Goal: Contribute content

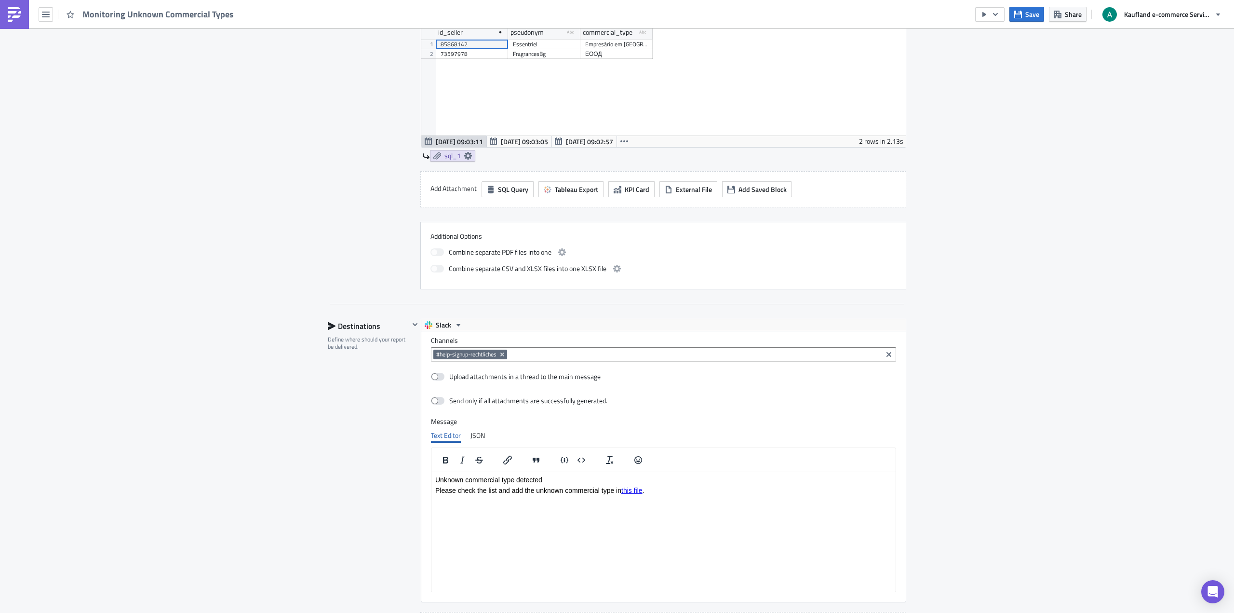
scroll to position [888, 0]
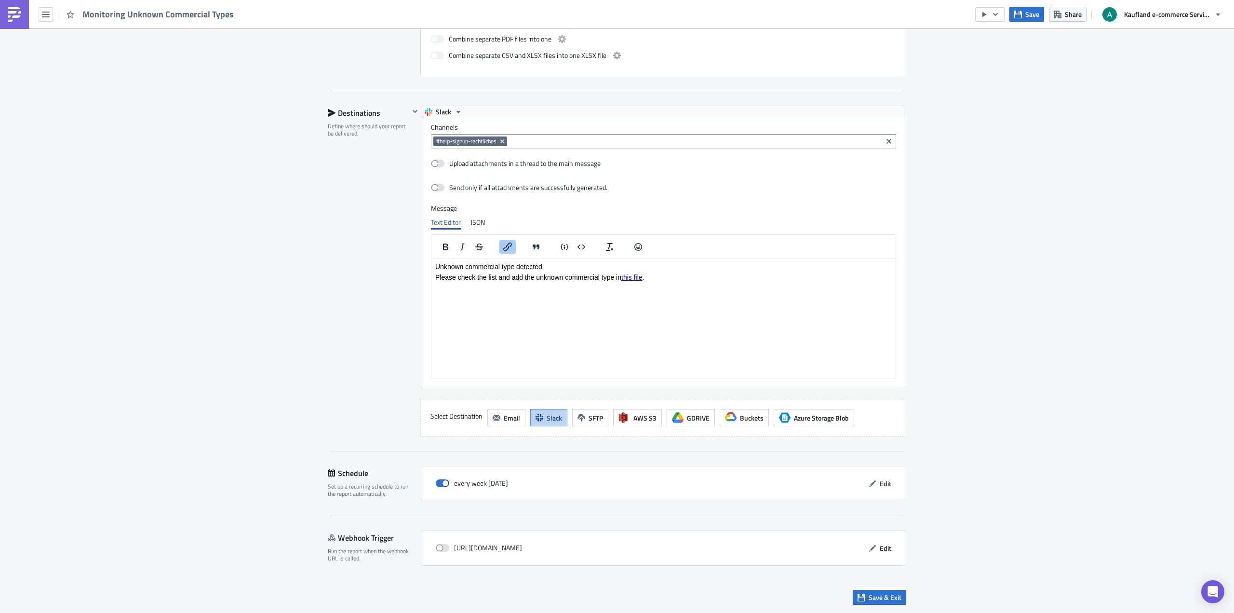
click at [634, 273] on body "Unknown commercial type detected Please check the list and add the unknown comm…" at bounding box center [663, 272] width 456 height 18
click at [635, 276] on link "this file" at bounding box center [631, 277] width 21 height 8
click at [653, 291] on div "Link... Ctrl+K" at bounding box center [665, 287] width 61 height 15
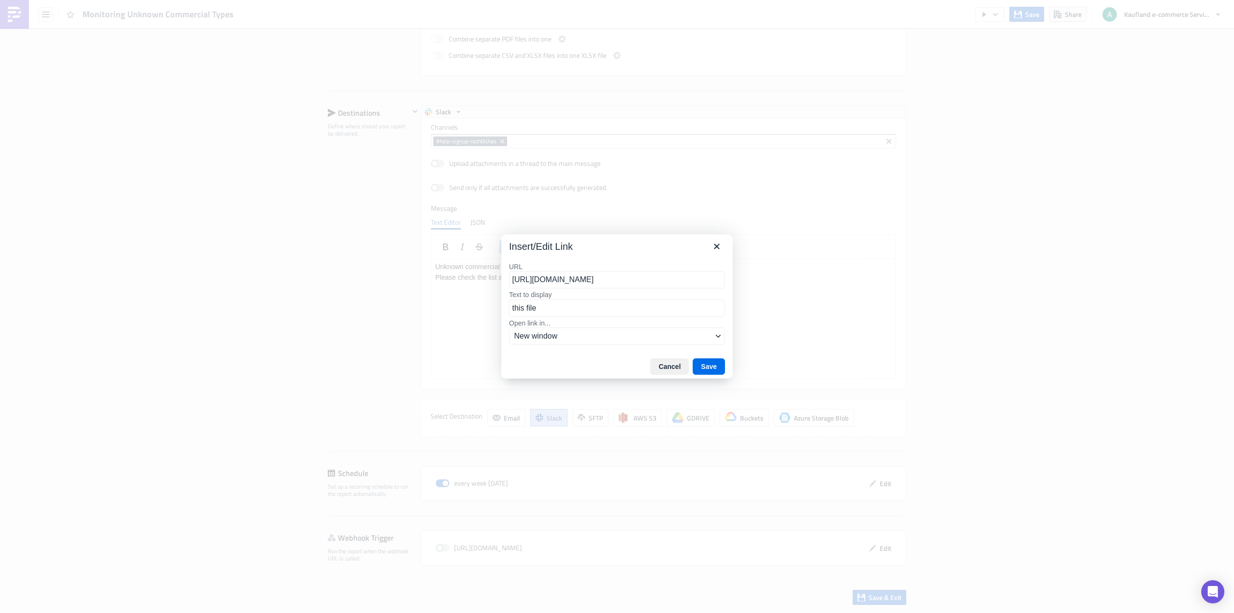
scroll to position [0, 625]
click at [596, 286] on input "[URL][DOMAIN_NAME]" at bounding box center [617, 279] width 216 height 17
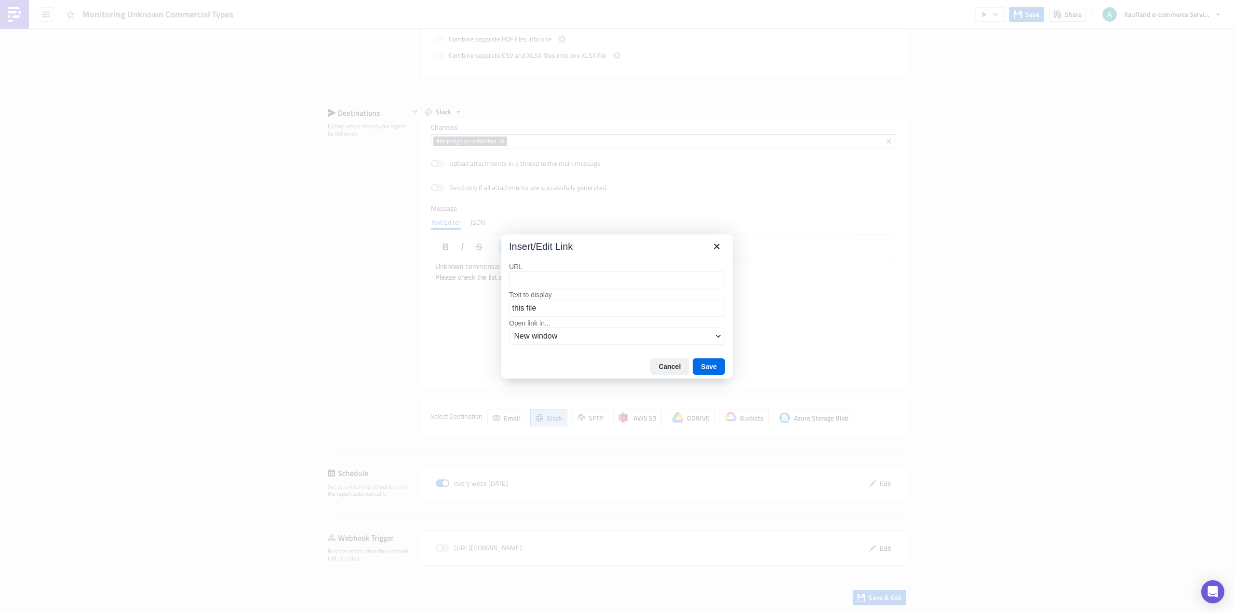
scroll to position [0, 0]
click at [610, 278] on input "URL" at bounding box center [617, 279] width 216 height 17
paste input "[URL][DOMAIN_NAME]"
type input "[URL][DOMAIN_NAME]"
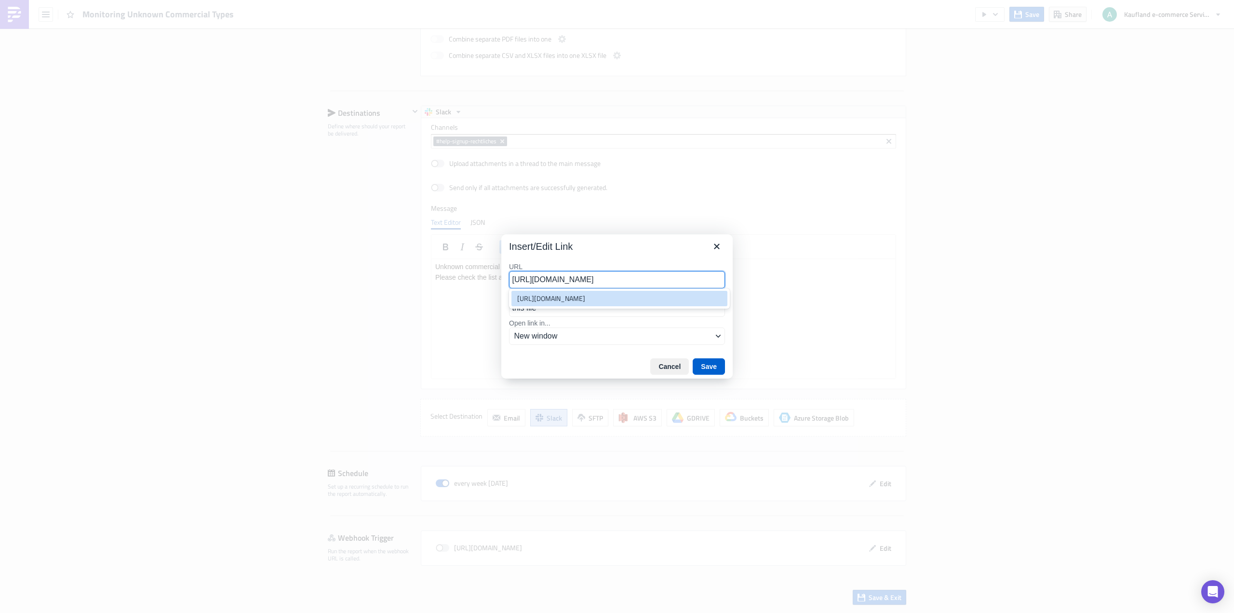
click at [711, 366] on button "Save" at bounding box center [709, 366] width 32 height 16
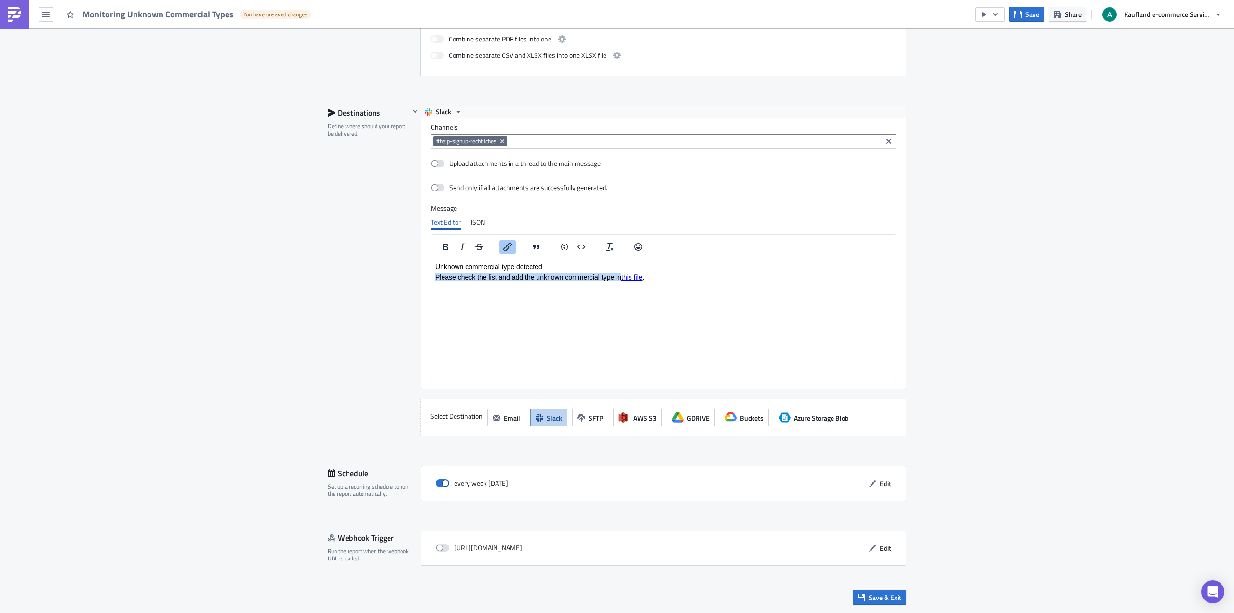
click at [635, 275] on link "this file" at bounding box center [631, 277] width 21 height 8
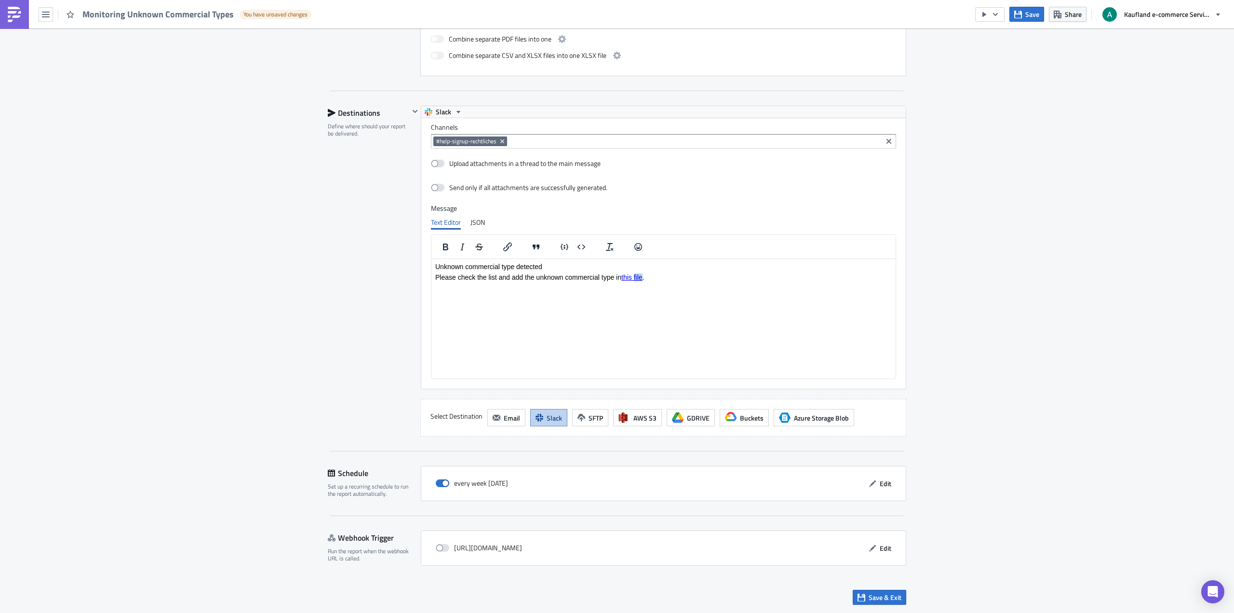
click at [635, 275] on link "this file" at bounding box center [631, 277] width 21 height 8
click at [633, 279] on link "this file" at bounding box center [631, 277] width 21 height 8
click at [658, 317] on div "Open link" at bounding box center [670, 318] width 38 height 12
click at [661, 292] on div "Link... Ctrl+K" at bounding box center [664, 285] width 61 height 15
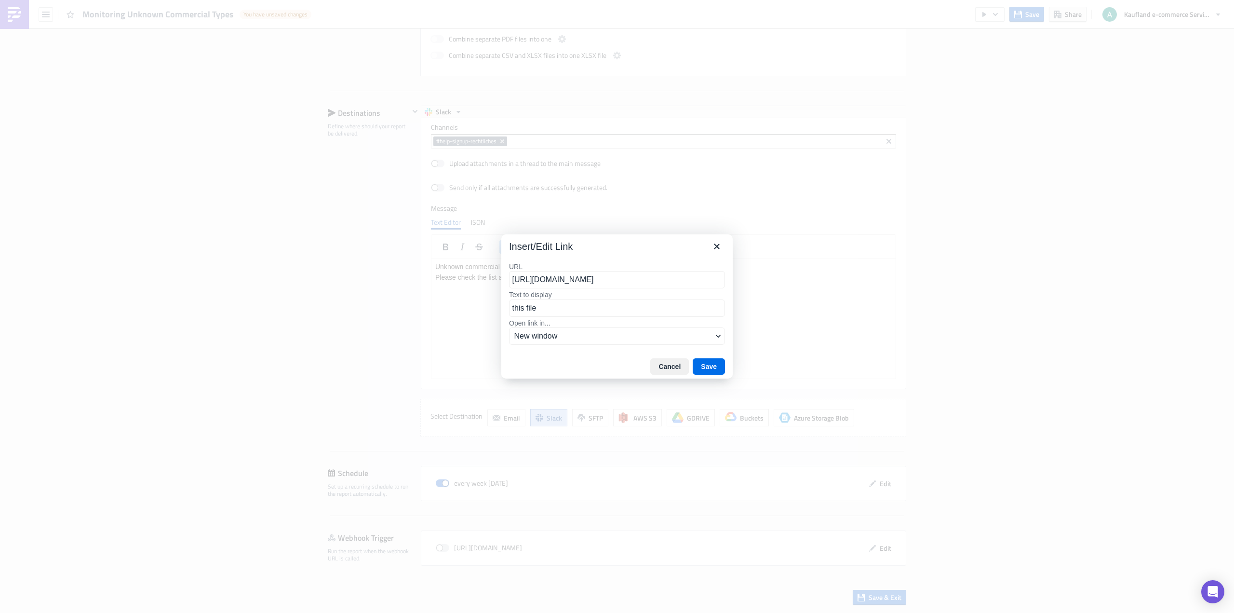
click at [655, 281] on input "[URL][DOMAIN_NAME]" at bounding box center [617, 279] width 216 height 17
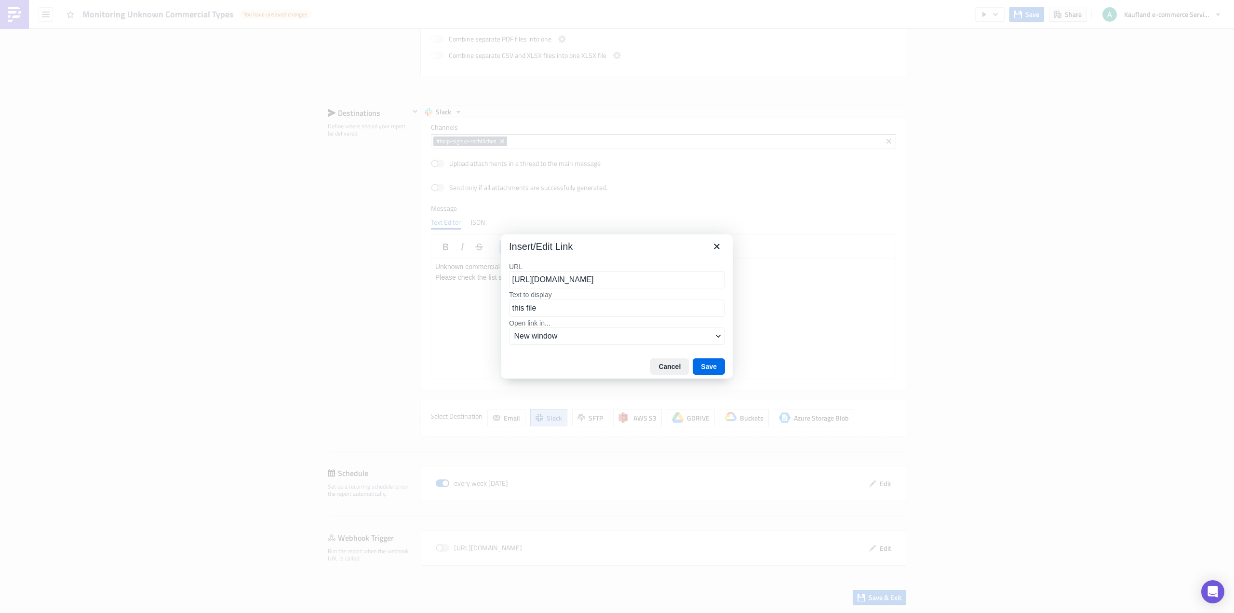
scroll to position [0, 0]
click at [716, 248] on icon "Close" at bounding box center [717, 246] width 12 height 12
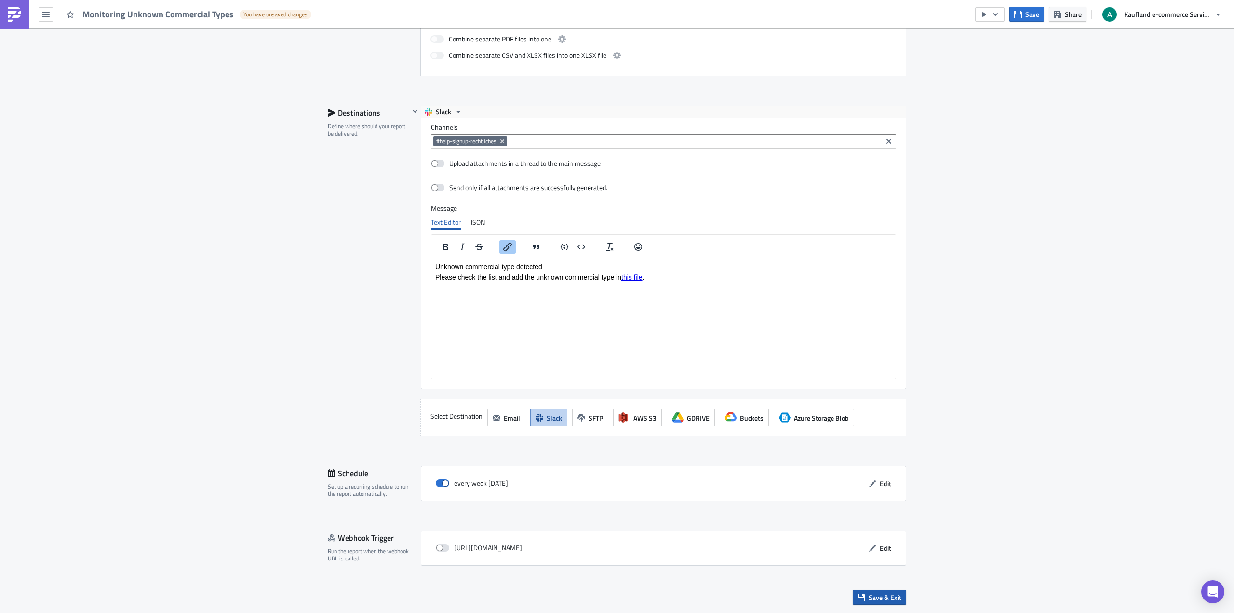
click at [876, 599] on span "Save & Exit" at bounding box center [884, 597] width 33 height 10
